Goal: Task Accomplishment & Management: Use online tool/utility

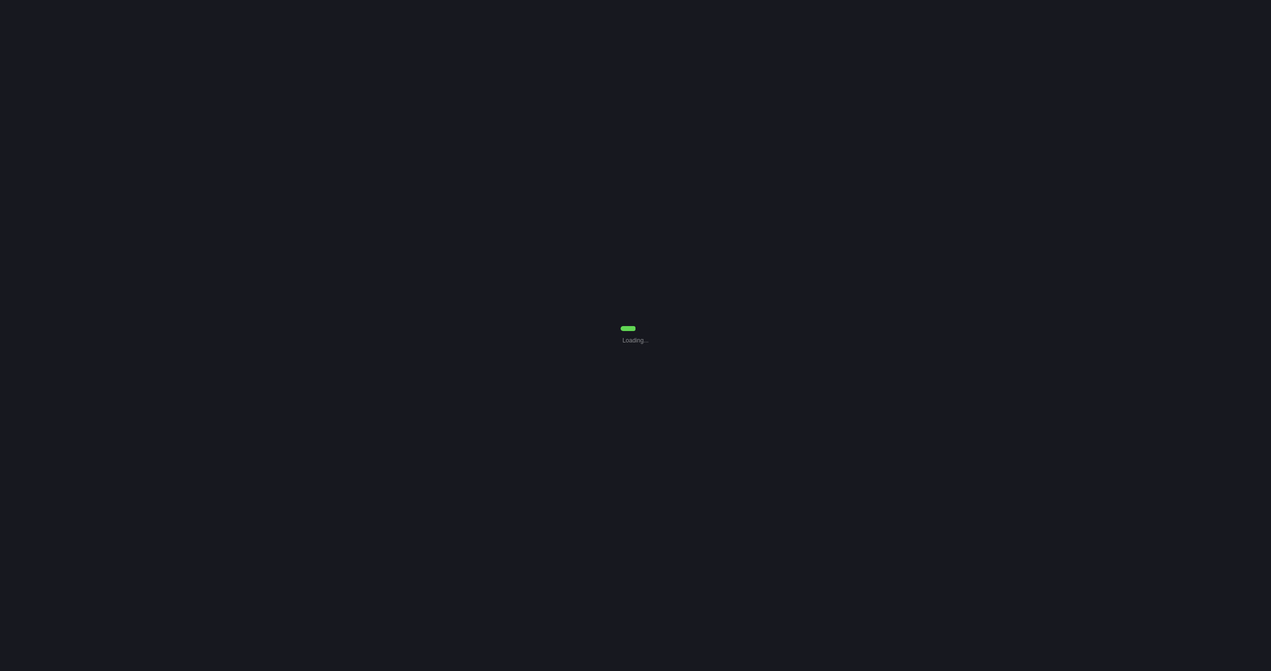
select select "Common Use"
select select "7"
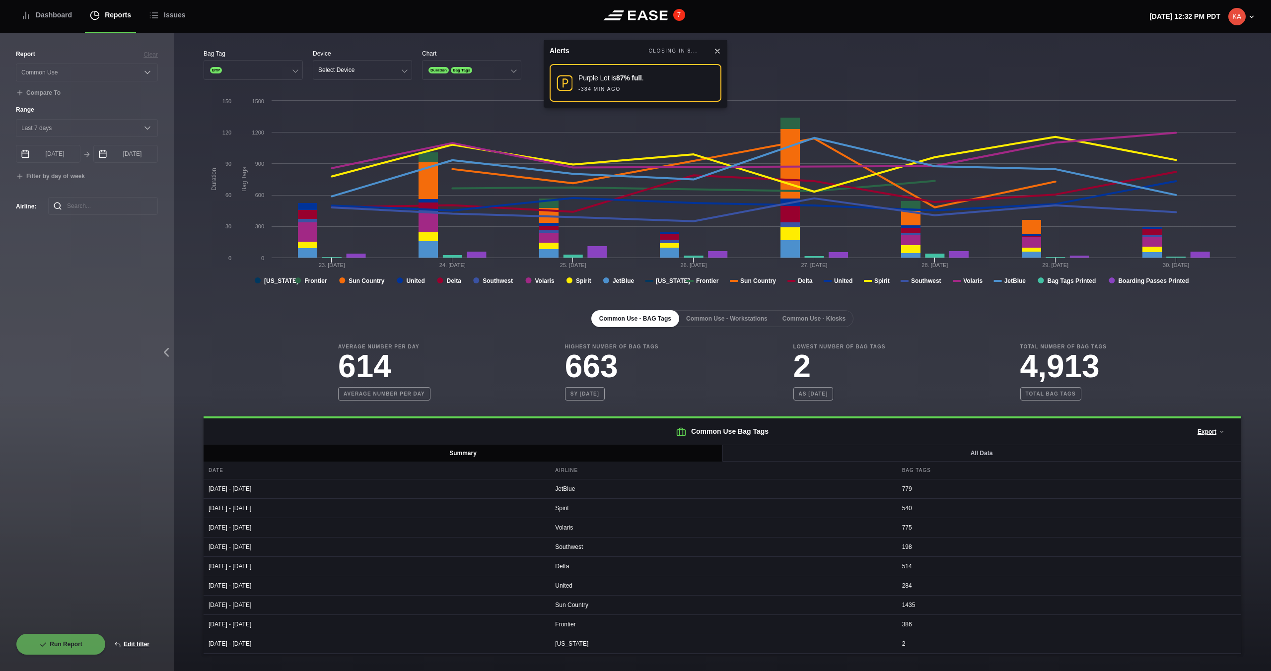
click at [678, 17] on button "7" at bounding box center [679, 15] width 12 height 12
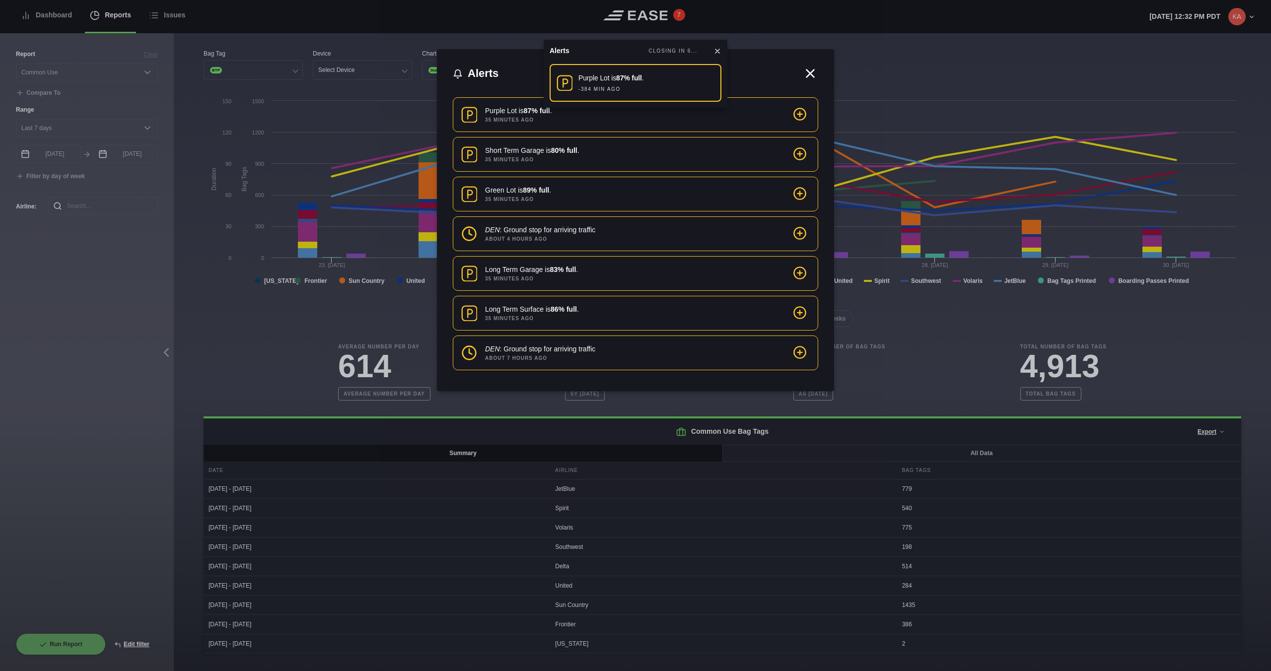
click at [678, 17] on div at bounding box center [635, 335] width 1271 height 671
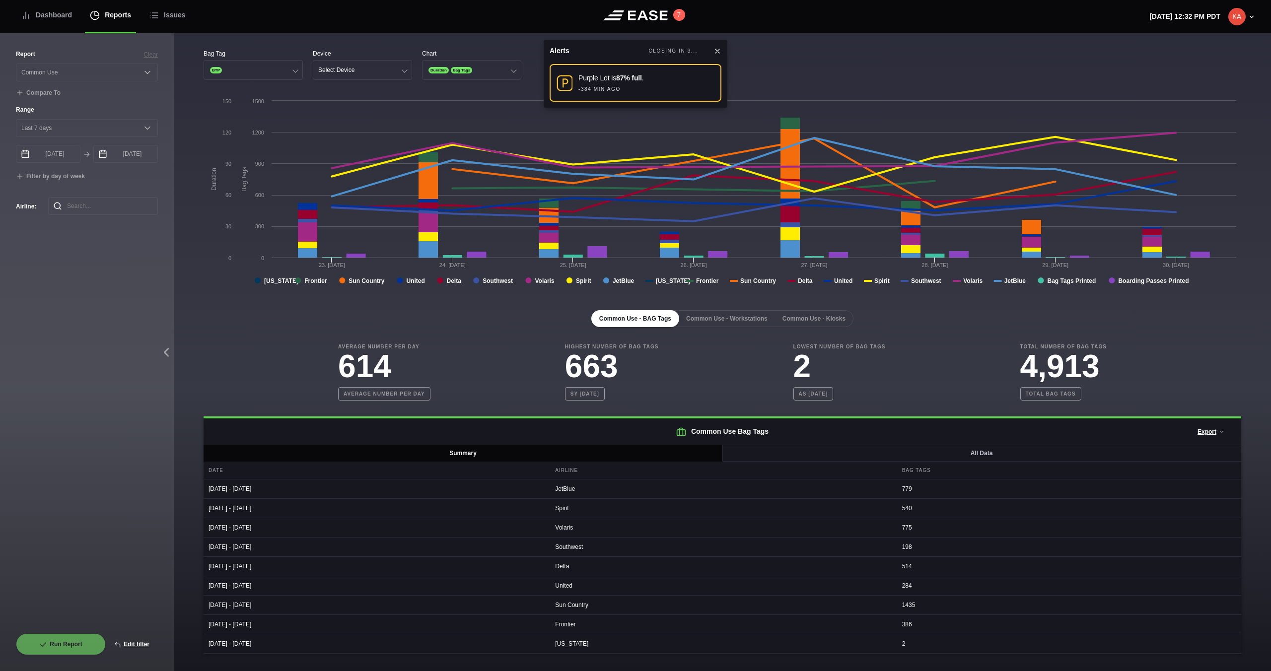
click at [717, 50] on icon at bounding box center [717, 51] width 4 height 4
